Goal: Navigation & Orientation: Find specific page/section

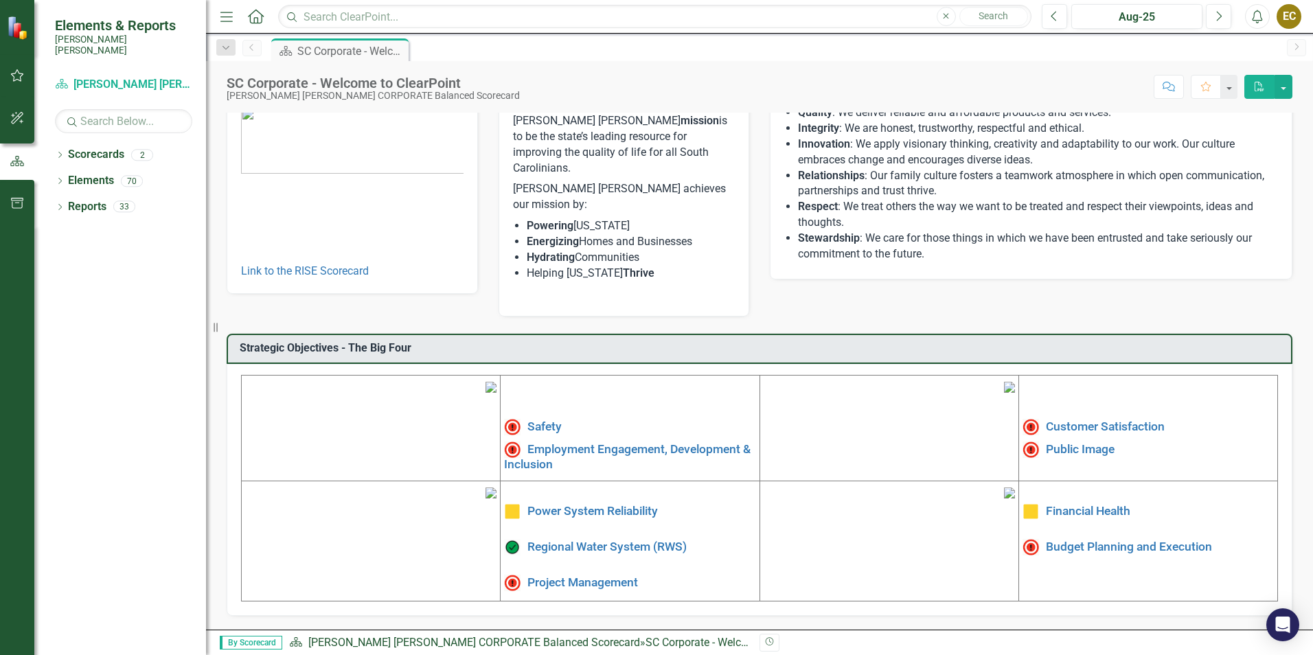
scroll to position [207, 0]
click at [1102, 504] on link "Financial Health" at bounding box center [1088, 511] width 84 height 14
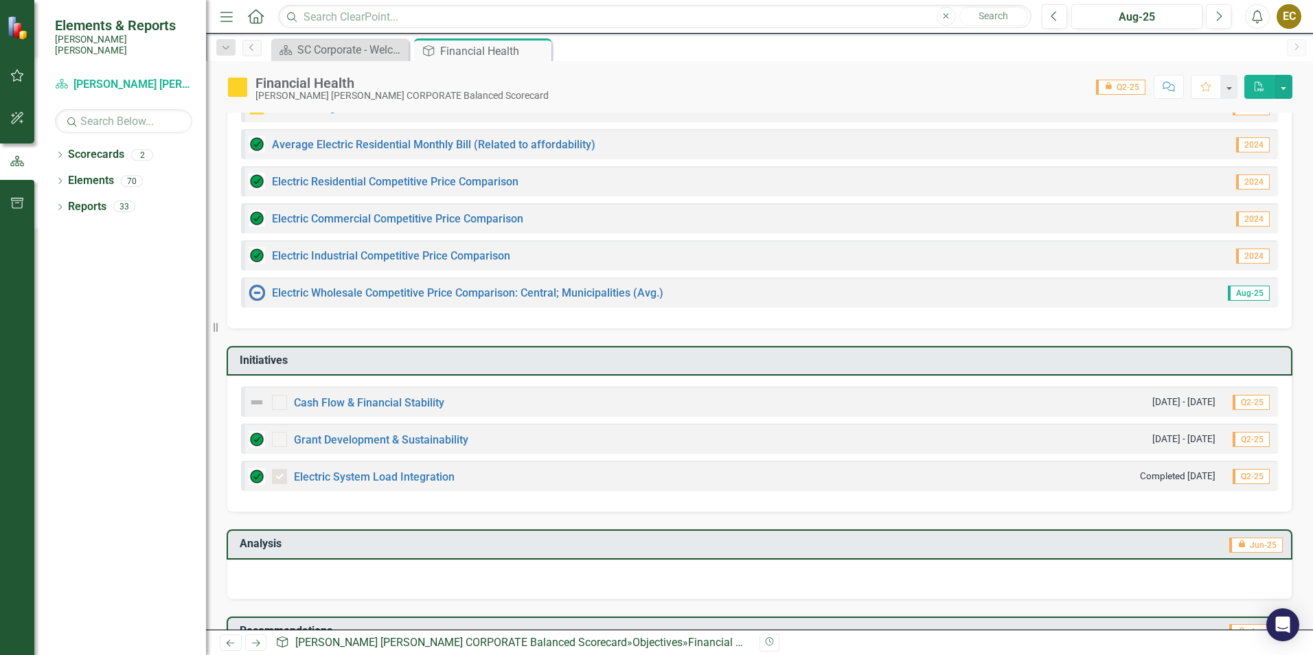
scroll to position [242, 0]
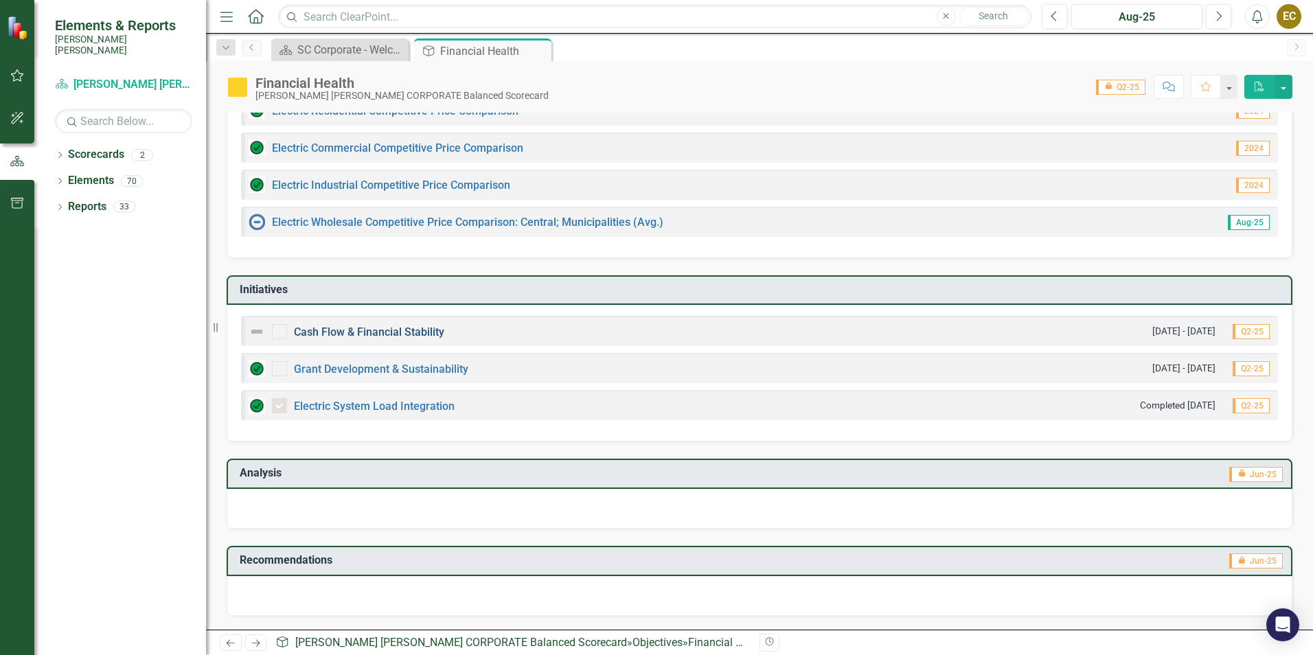
click at [422, 337] on link "Cash Flow & Financial Stability" at bounding box center [369, 332] width 150 height 13
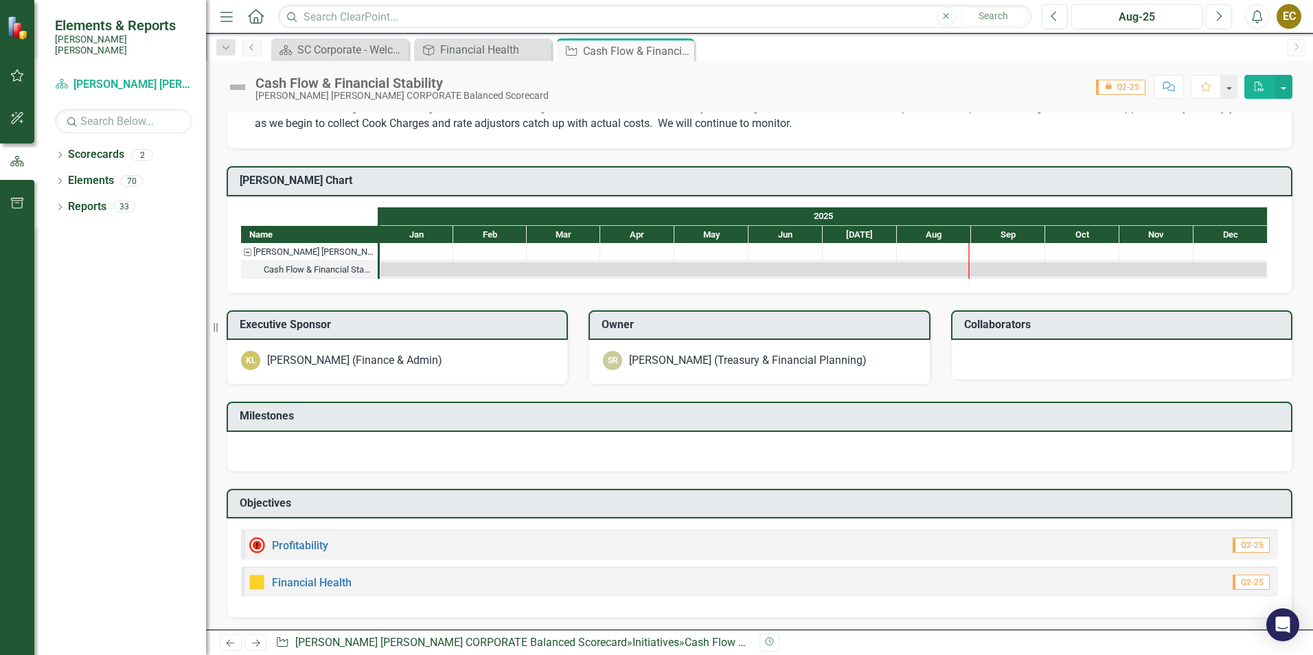
scroll to position [620, 0]
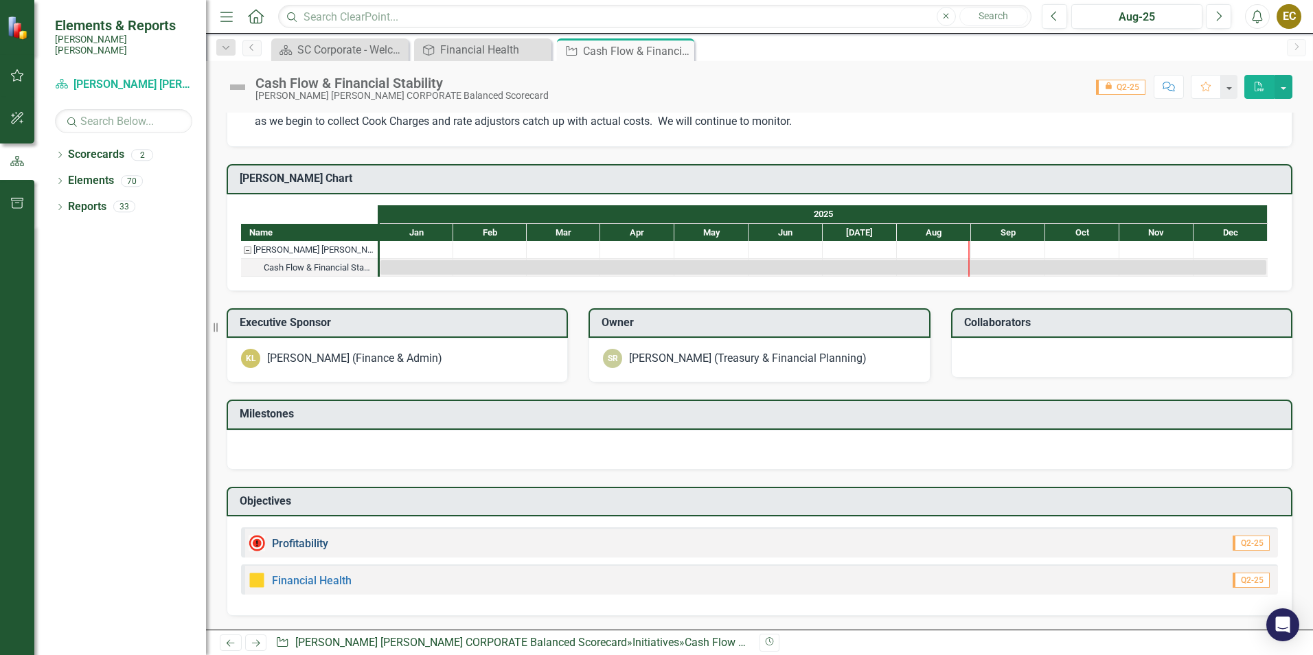
click at [319, 547] on link "Profitability" at bounding box center [300, 543] width 56 height 13
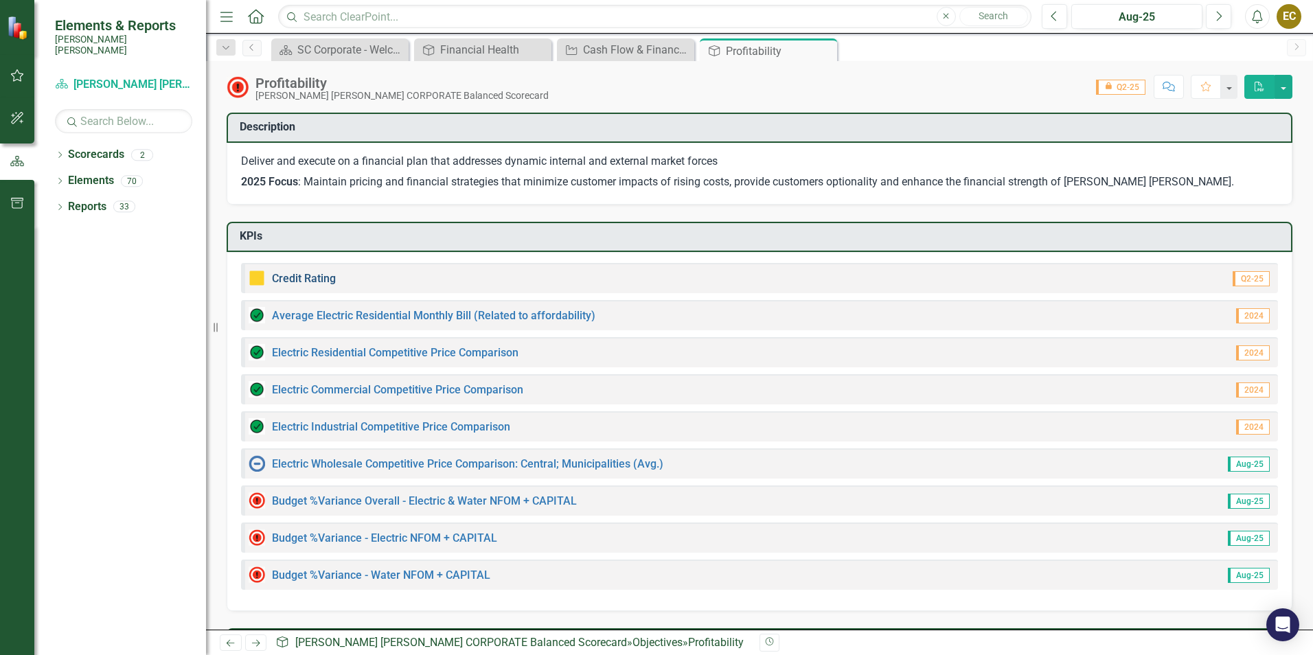
click at [313, 280] on link "Credit Rating" at bounding box center [304, 278] width 64 height 13
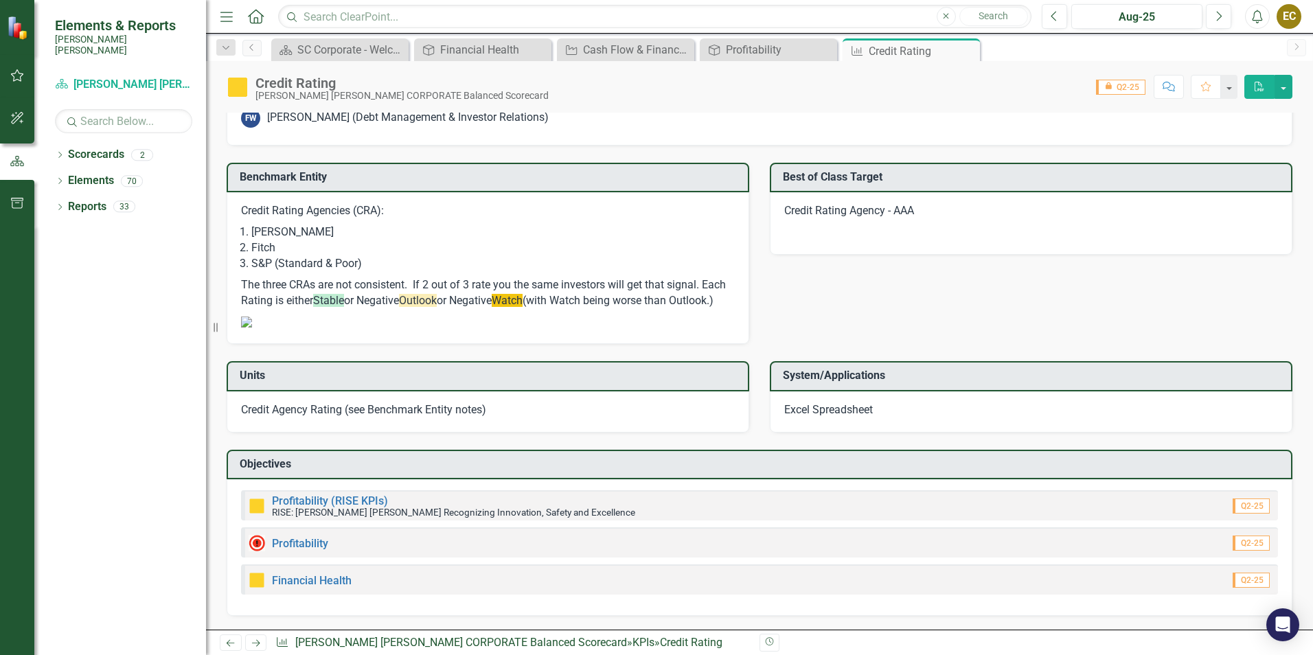
scroll to position [1164, 0]
click at [312, 545] on link "Profitability" at bounding box center [300, 543] width 56 height 13
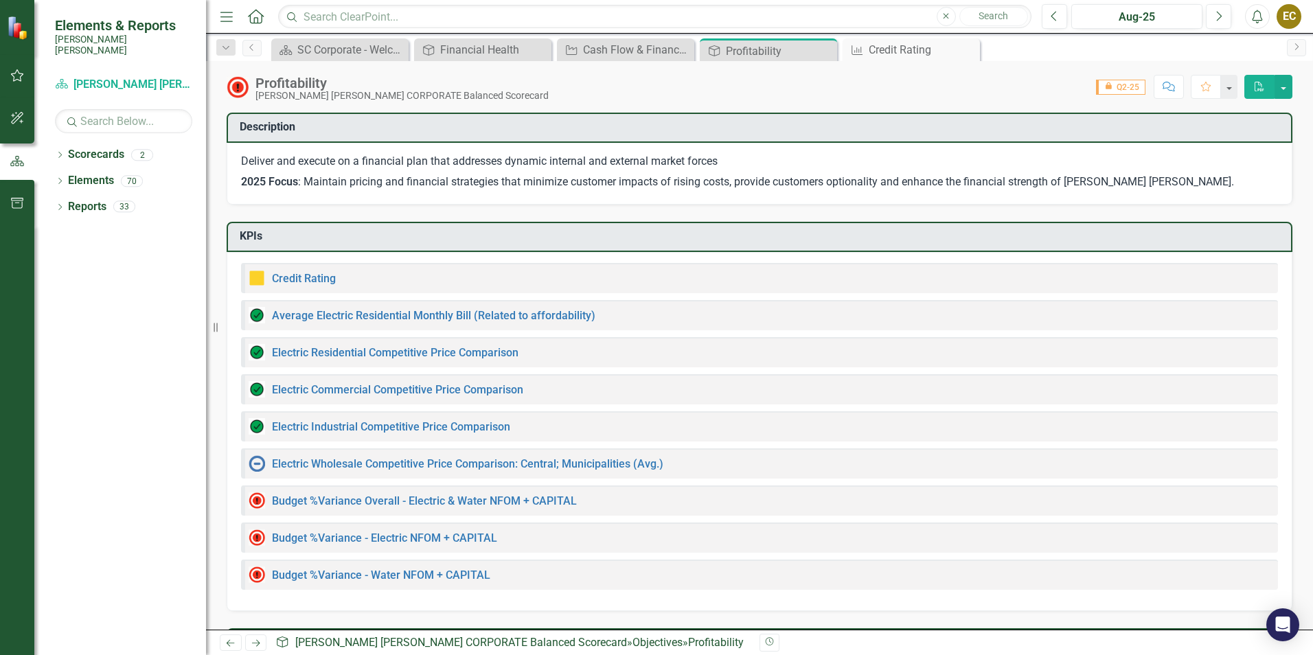
checkbox input "true"
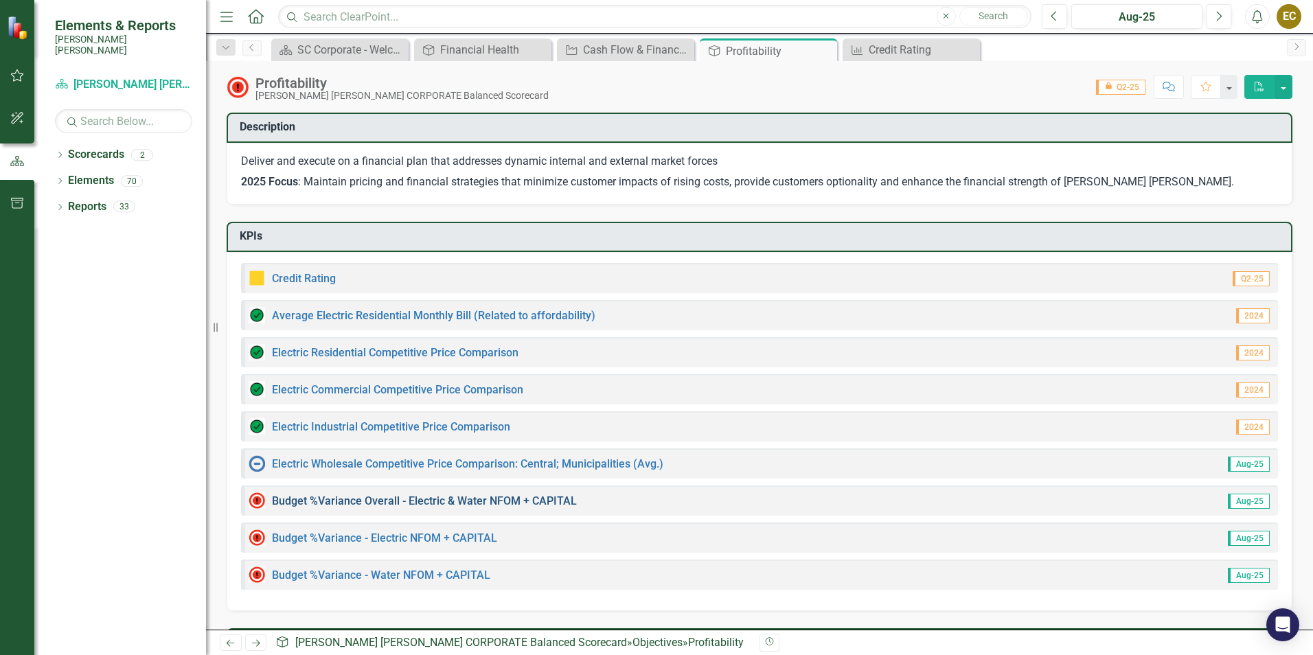
click at [345, 502] on link "Budget %Variance Overall - Electric & Water NFOM + CAPITAL" at bounding box center [424, 501] width 305 height 13
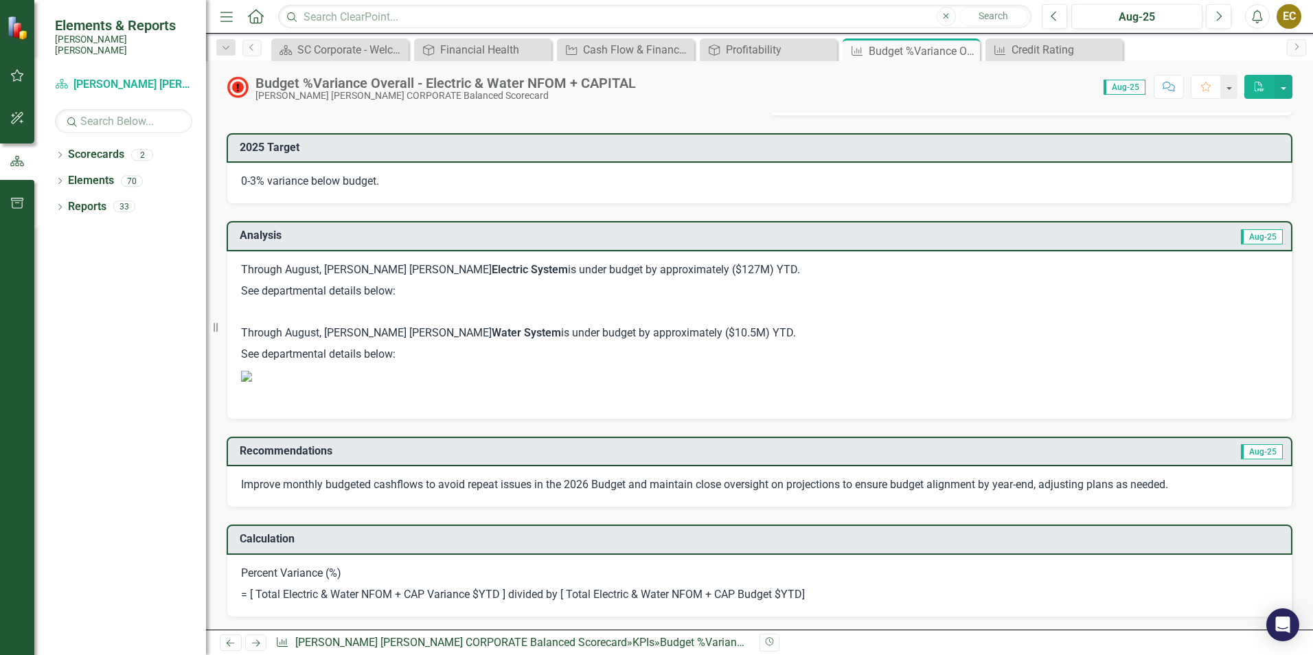
scroll to position [1305, 0]
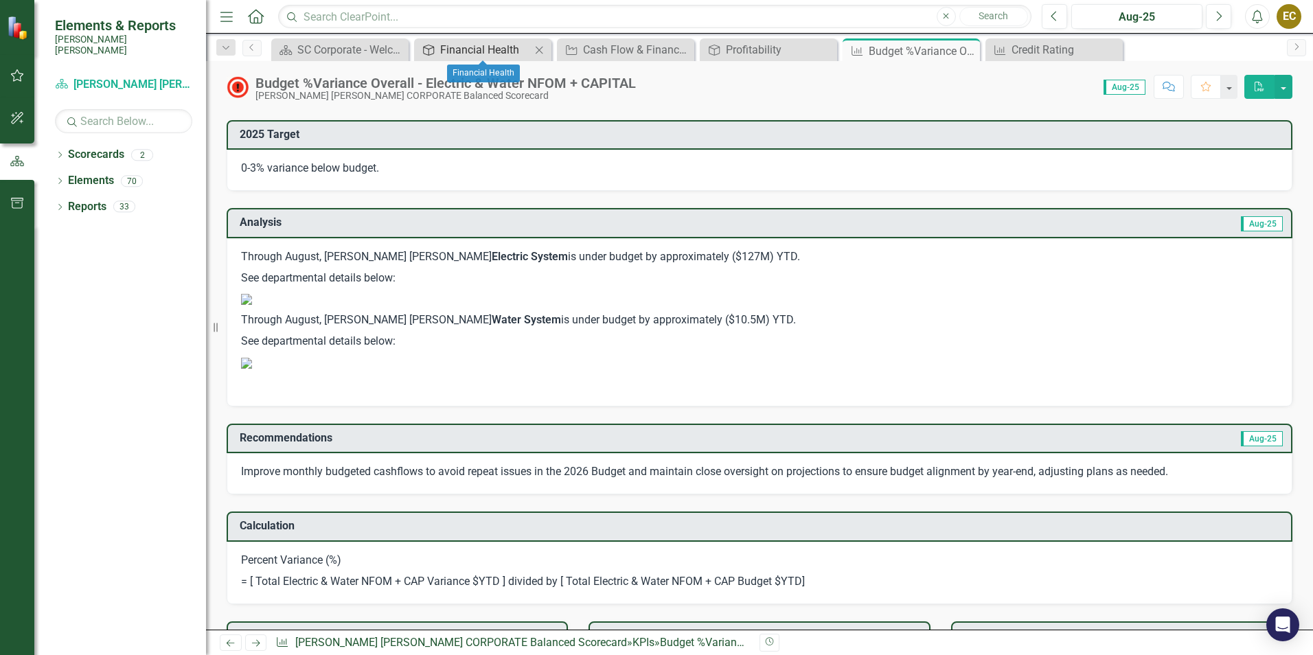
click at [473, 49] on div "Financial Health" at bounding box center [485, 49] width 91 height 17
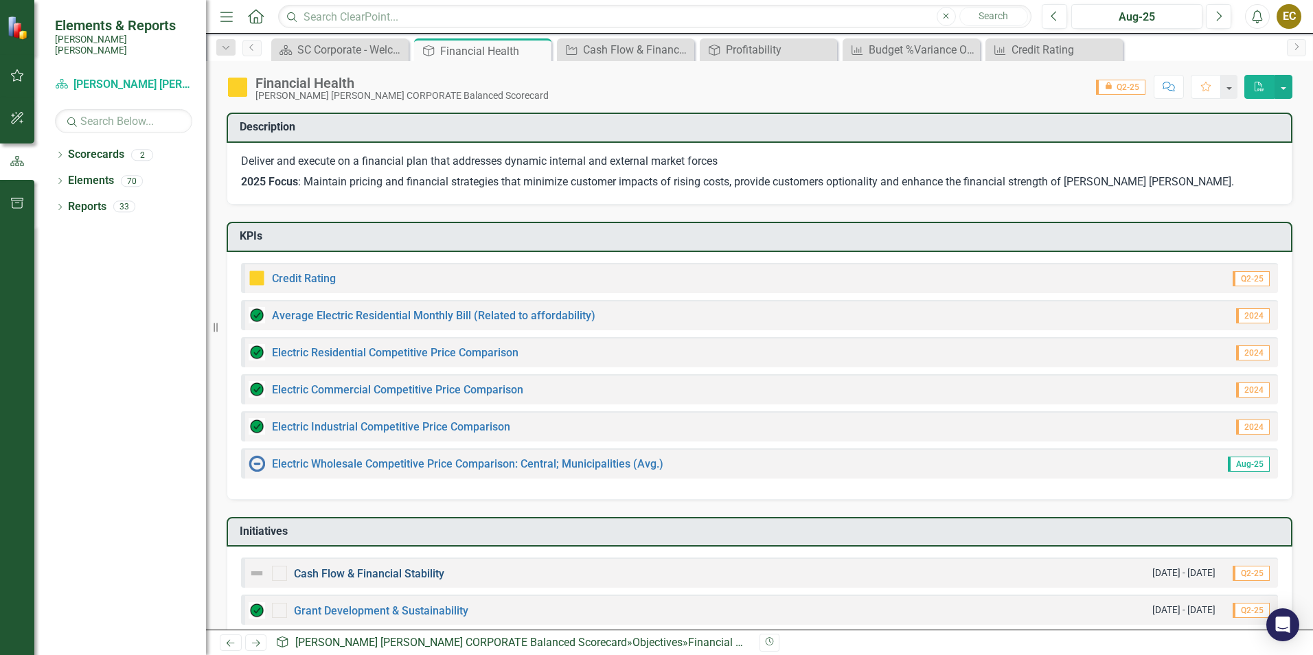
click at [394, 574] on link "Cash Flow & Financial Stability" at bounding box center [369, 573] width 150 height 13
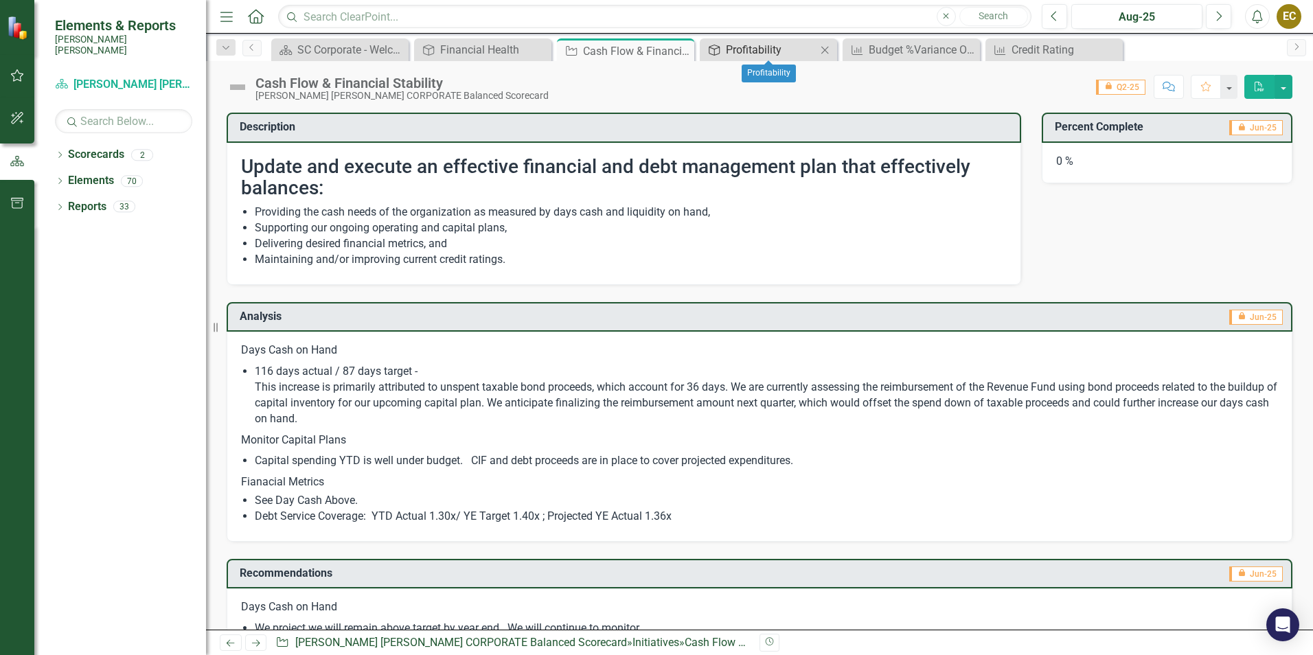
click at [738, 52] on div "Profitability" at bounding box center [771, 49] width 91 height 17
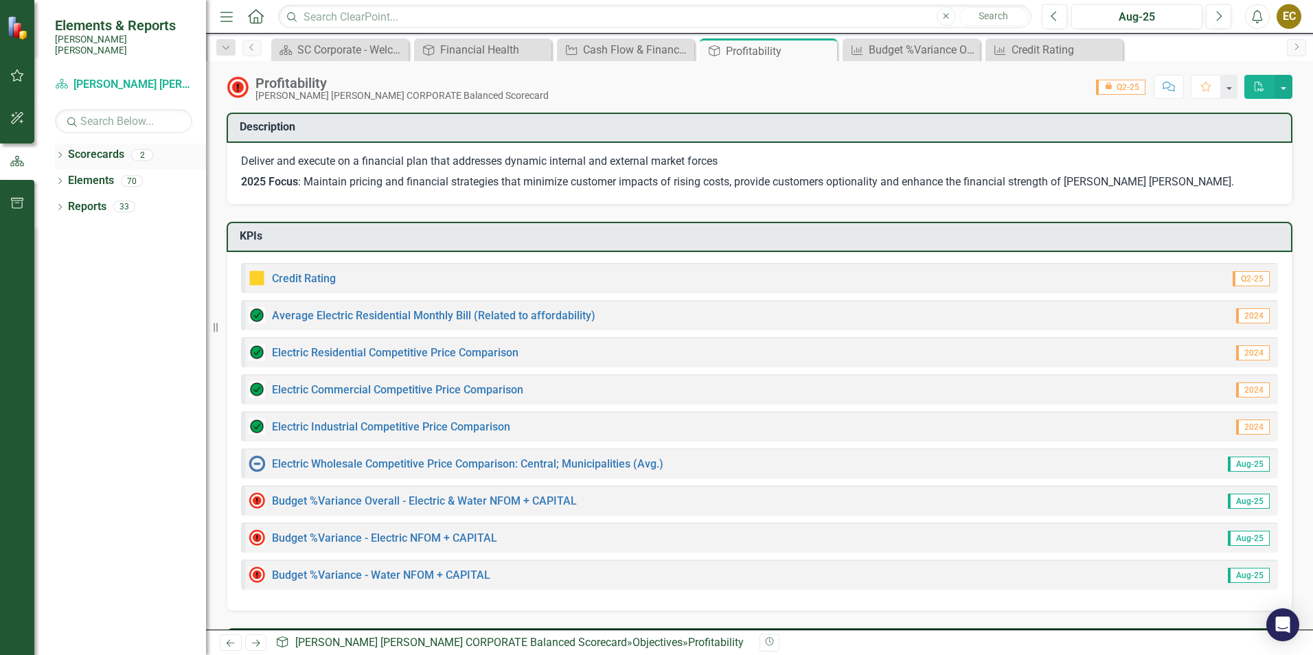
click at [98, 150] on link "Scorecards" at bounding box center [96, 155] width 56 height 16
click at [60, 153] on icon "Dropdown" at bounding box center [60, 157] width 10 height 8
click at [124, 199] on link "RISE: [PERSON_NAME] [PERSON_NAME] Recognizing Innovation, Safety and Excellence" at bounding box center [141, 207] width 131 height 16
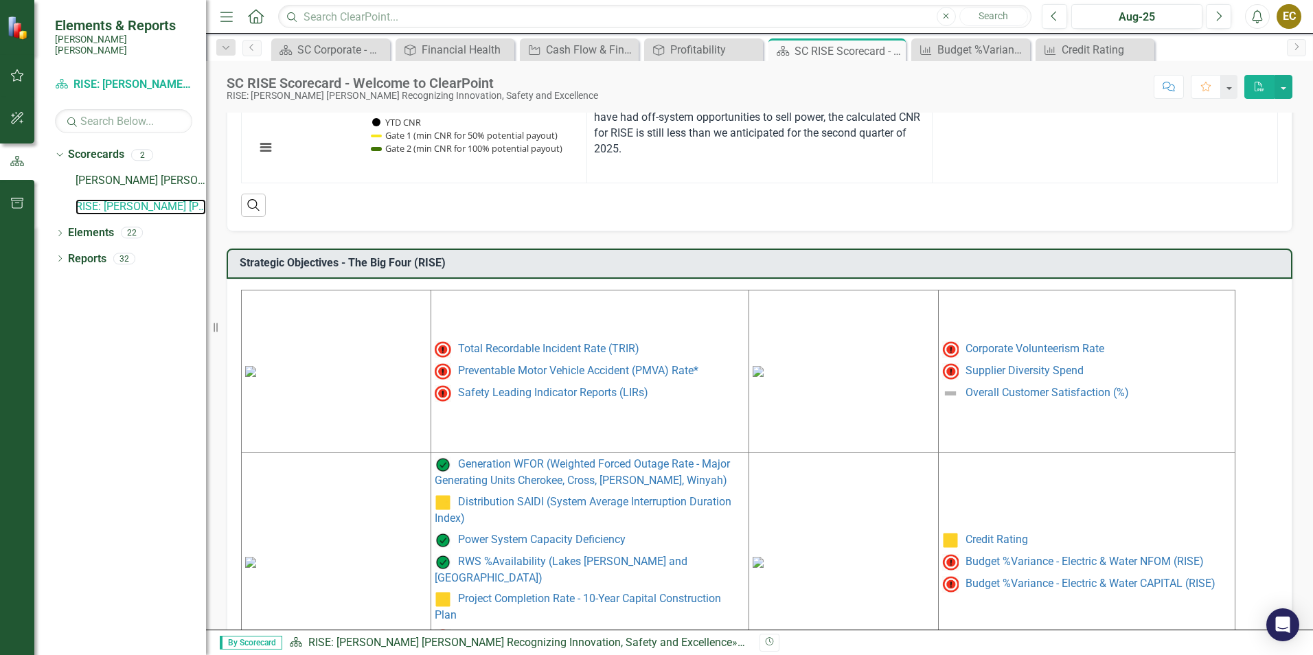
scroll to position [541, 0]
